Goal: Task Accomplishment & Management: Use online tool/utility

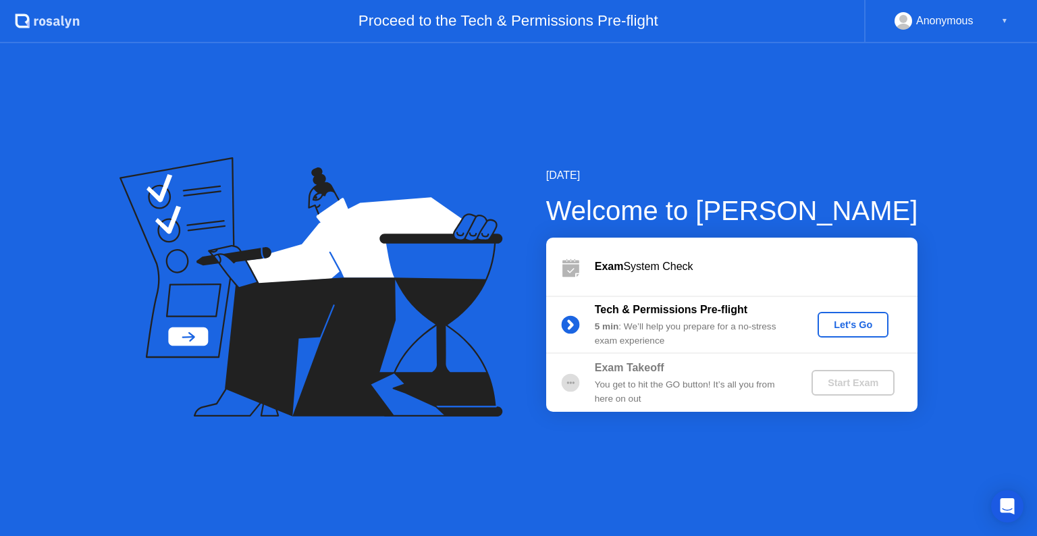
click at [800, 120] on div "[DATE] Welcome to [PERSON_NAME] Exam System Check Tech & Permissions Pre-flight…" at bounding box center [518, 289] width 1037 height 493
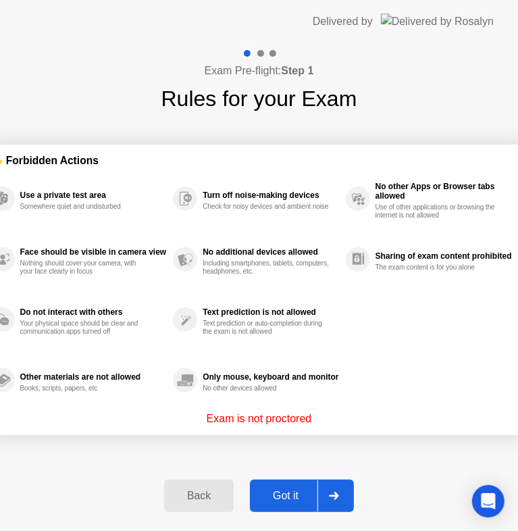
click at [288, 502] on div "Got it" at bounding box center [285, 496] width 63 height 12
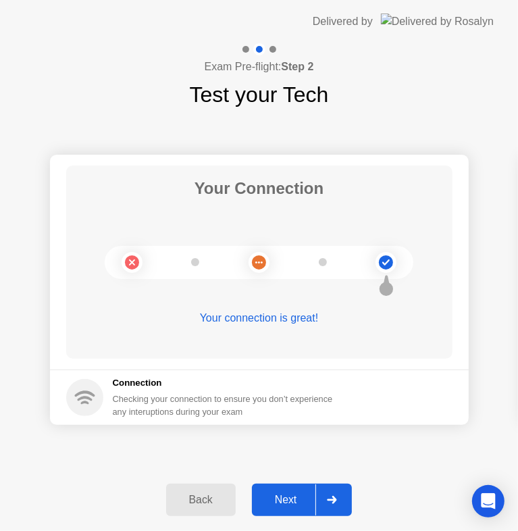
click at [299, 504] on div "Next" at bounding box center [286, 500] width 60 height 12
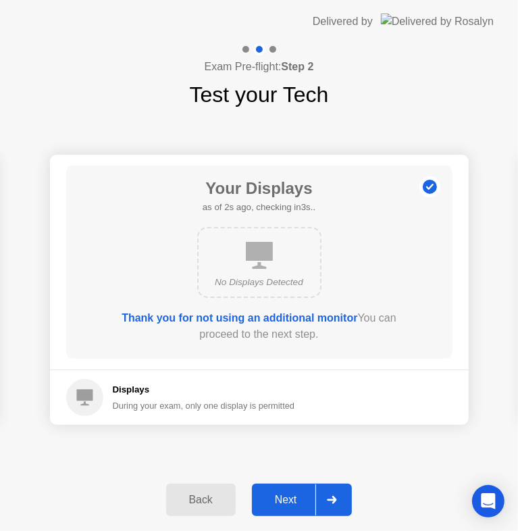
click at [303, 495] on div "Next" at bounding box center [286, 500] width 60 height 12
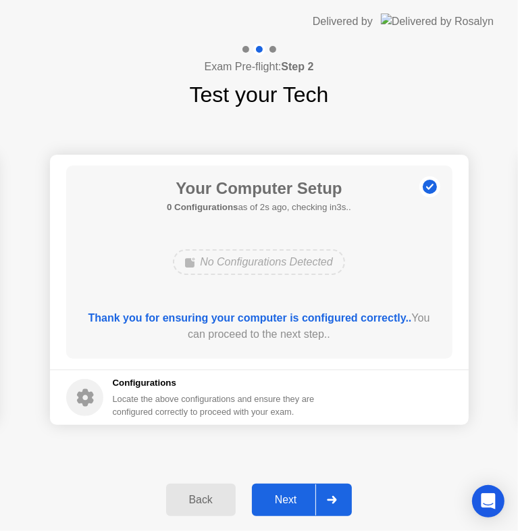
click at [294, 502] on div "Next" at bounding box center [286, 500] width 60 height 12
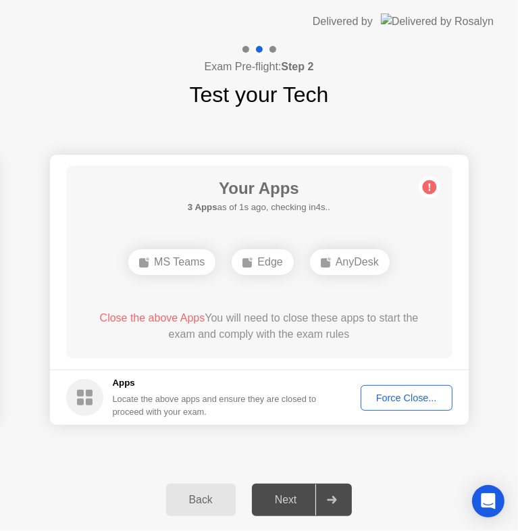
click at [408, 398] on div "Force Close..." at bounding box center [406, 397] width 82 height 11
click at [419, 403] on div "Force Close..." at bounding box center [406, 397] width 82 height 11
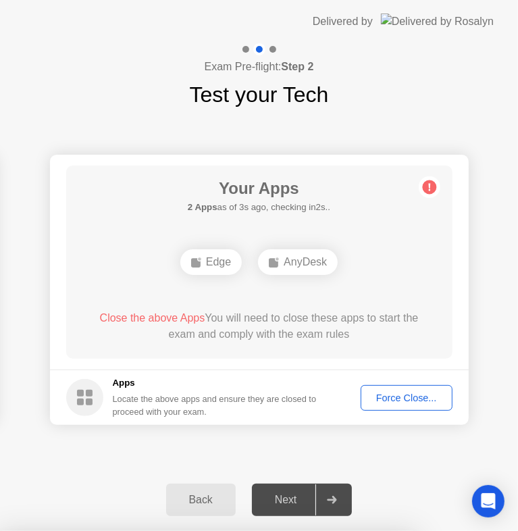
click at [407, 397] on div "Force Close..." at bounding box center [406, 397] width 82 height 11
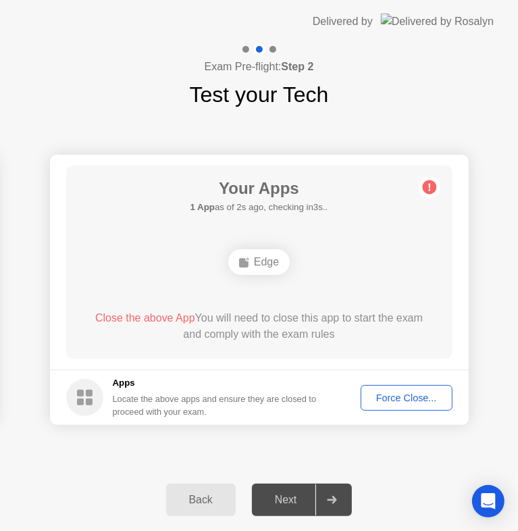
click at [415, 395] on div "Force Close..." at bounding box center [406, 397] width 82 height 11
click at [426, 398] on div "Force Close..." at bounding box center [406, 397] width 82 height 11
click at [400, 394] on div "Force Close..." at bounding box center [406, 397] width 82 height 11
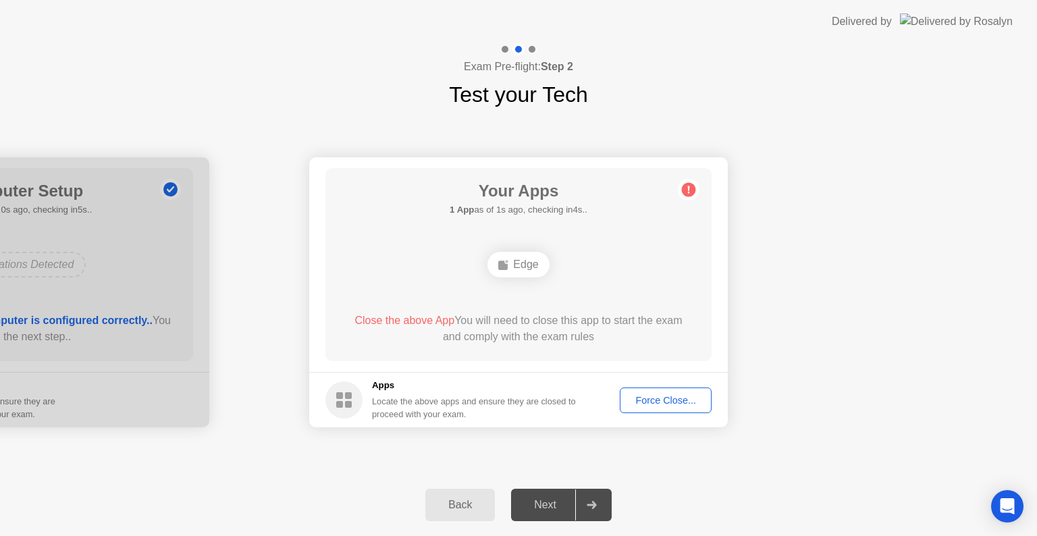
click at [513, 265] on div "Edge" at bounding box center [518, 265] width 61 height 26
click at [656, 403] on div "Force Close..." at bounding box center [666, 400] width 82 height 11
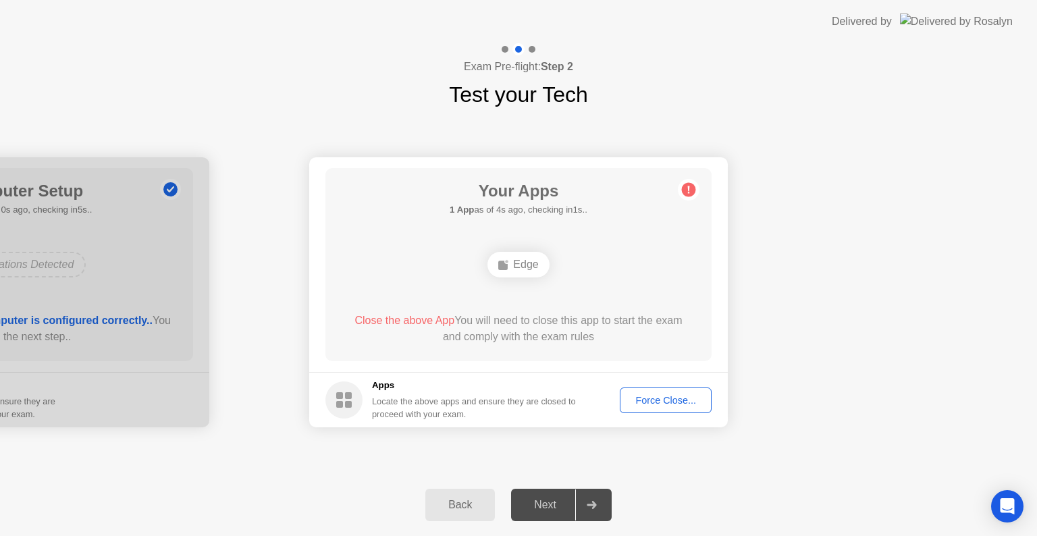
click at [521, 267] on div "Edge" at bounding box center [518, 265] width 61 height 26
click at [654, 408] on button "Force Close..." at bounding box center [666, 401] width 92 height 26
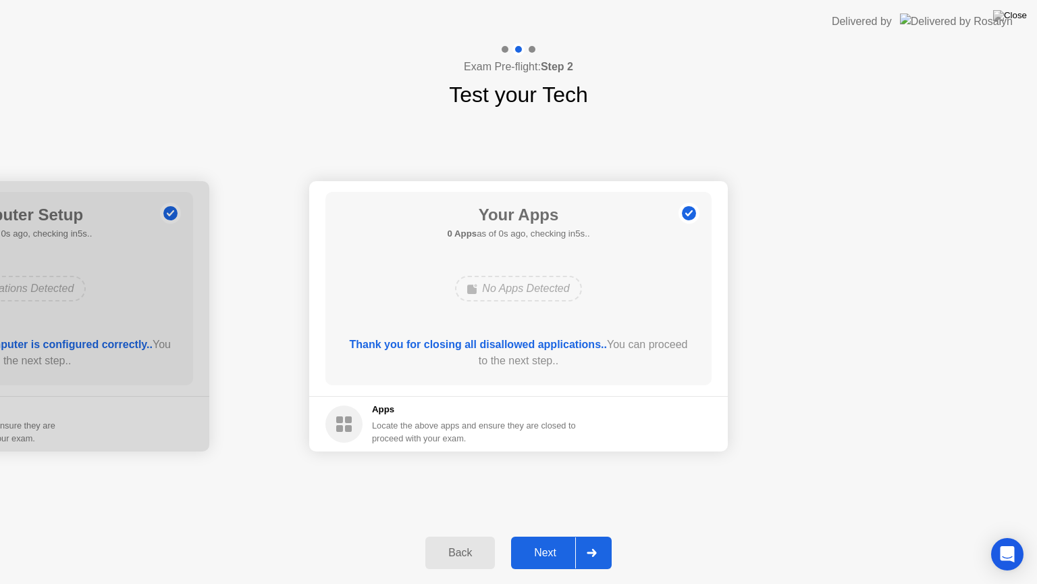
click at [569, 536] on div "Next" at bounding box center [545, 552] width 60 height 12
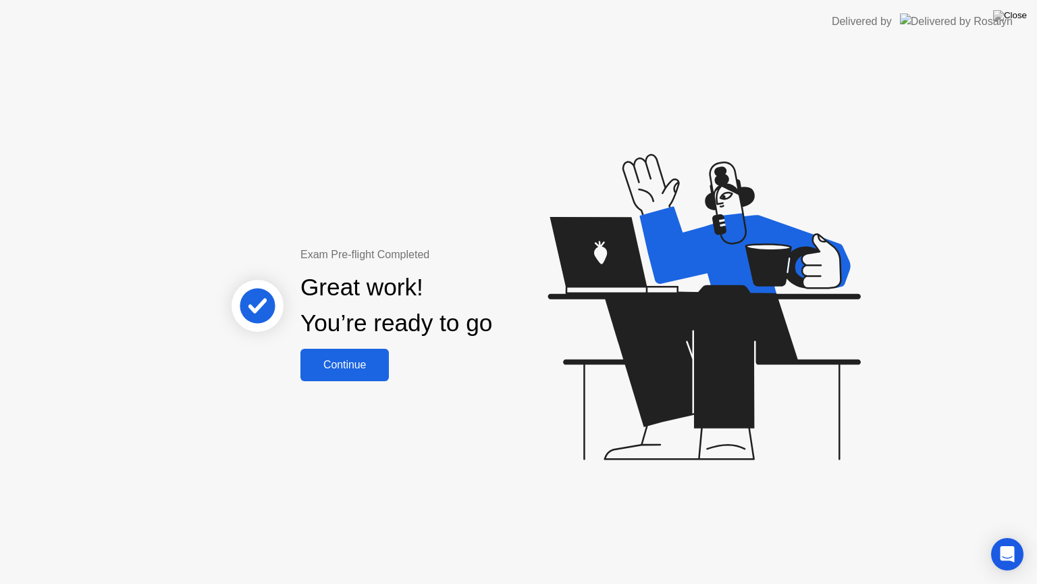
click at [360, 367] on div "Continue" at bounding box center [345, 365] width 80 height 12
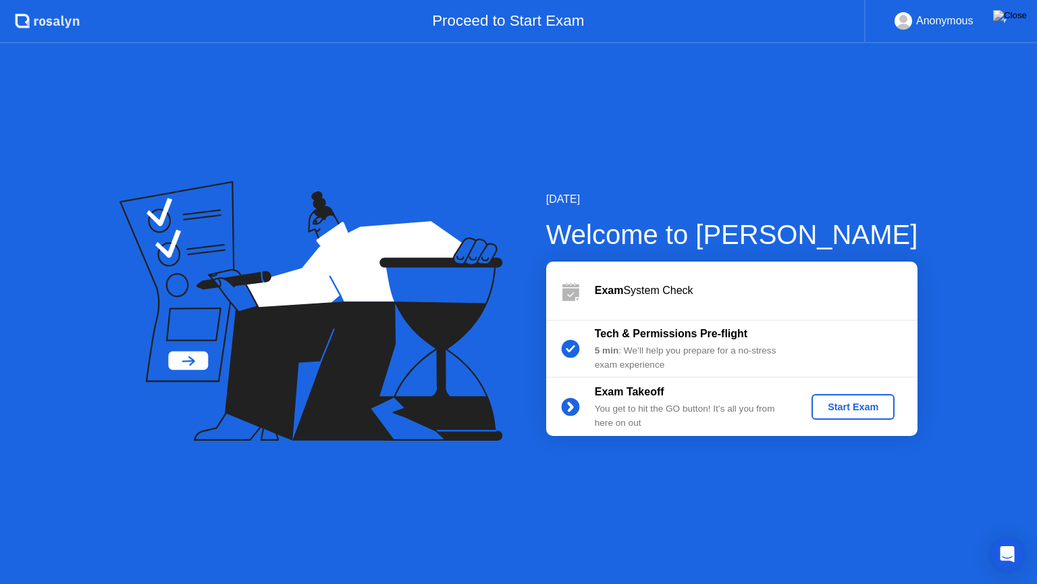
click at [856, 407] on div "Start Exam" at bounding box center [853, 406] width 72 height 11
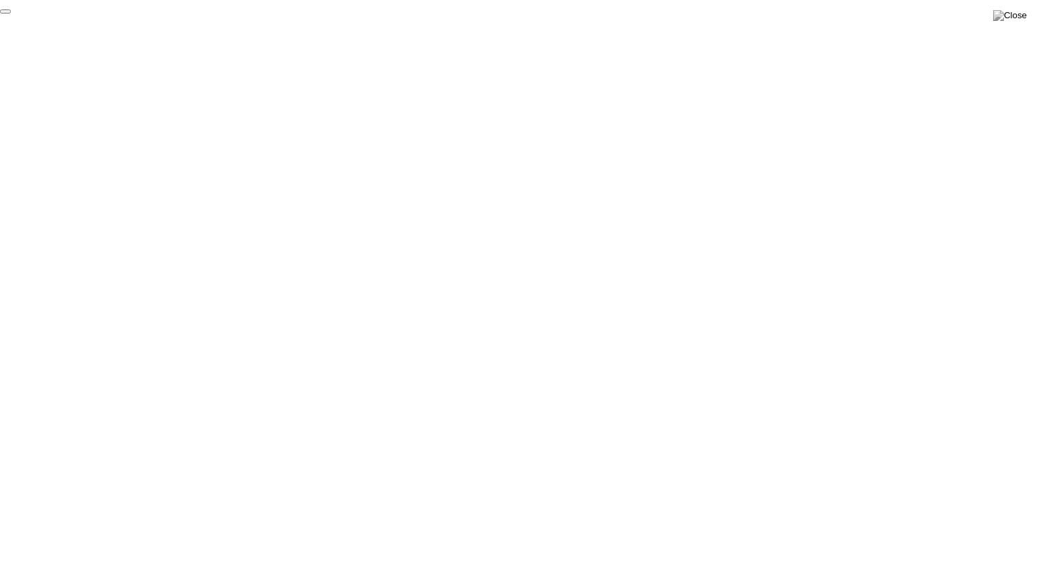
click div "End Proctoring Session"
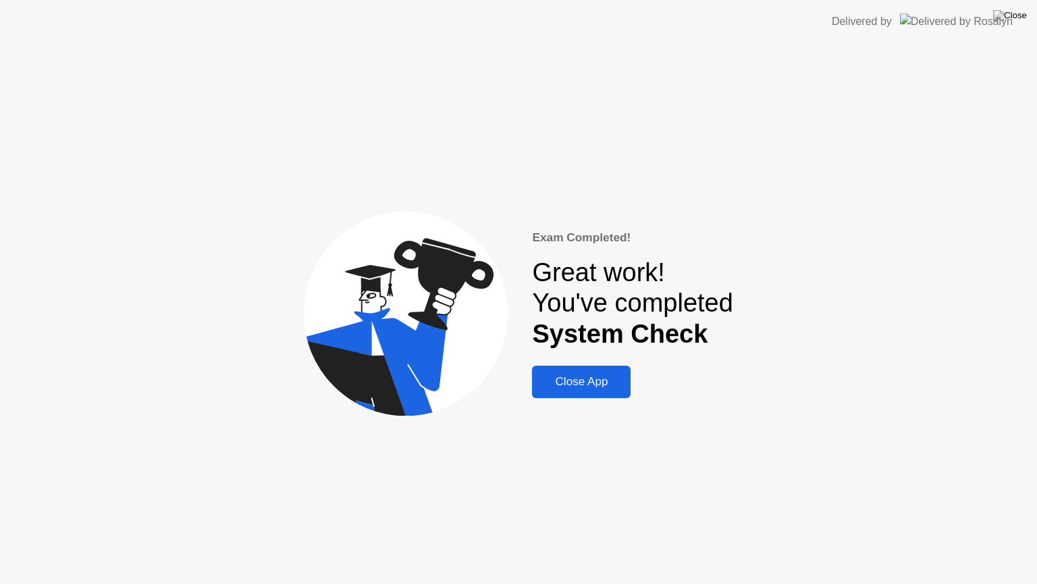
click at [596, 388] on div "Close App" at bounding box center [581, 382] width 91 height 14
